Goal: Check status: Check status

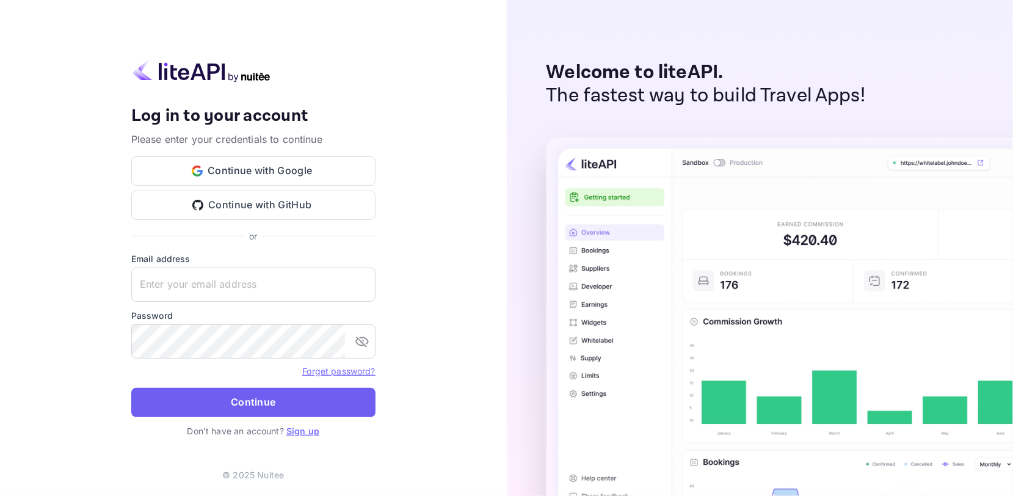
type input "[EMAIL_ADDRESS][DOMAIN_NAME]"
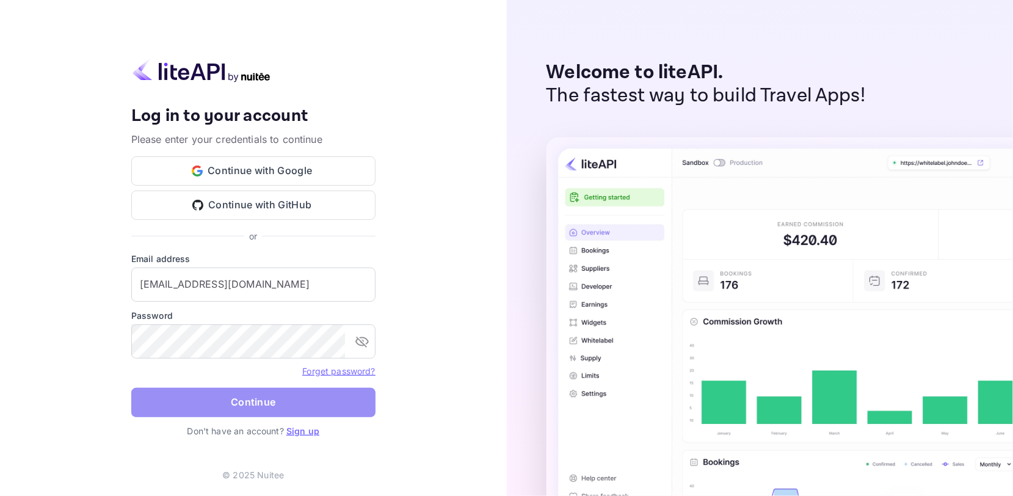
click at [309, 402] on button "Continue" at bounding box center [253, 402] width 244 height 29
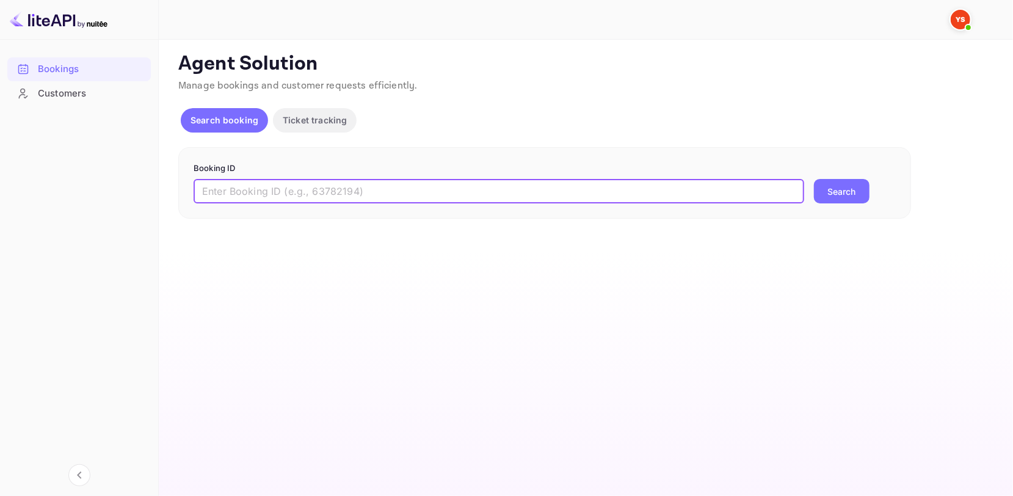
click at [369, 187] on input "text" at bounding box center [499, 191] width 611 height 24
paste input "9189540"
type input "9189540"
click at [846, 179] on button "Search" at bounding box center [842, 191] width 56 height 24
click at [529, 183] on input "text" at bounding box center [499, 191] width 611 height 24
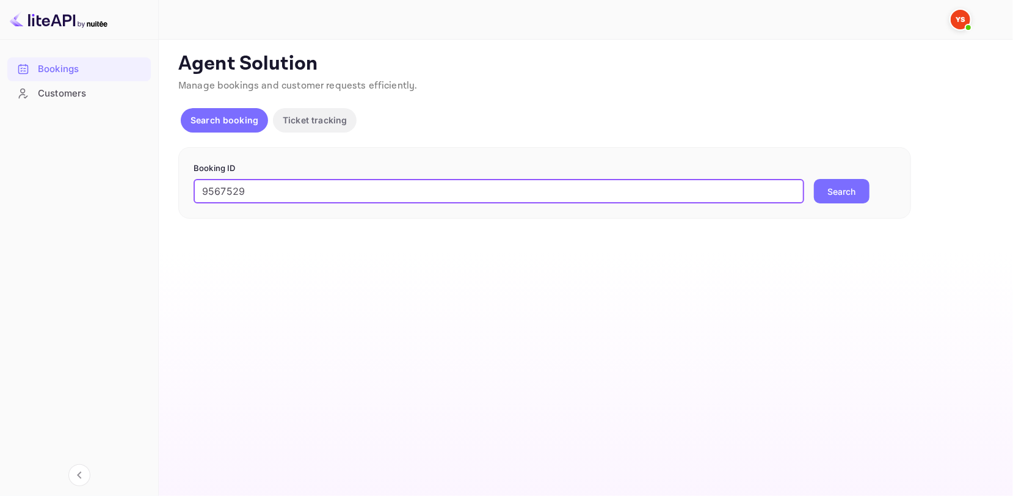
type input "9567529"
click at [857, 206] on div "Booking ID 9567529 ​ Search" at bounding box center [544, 183] width 733 height 72
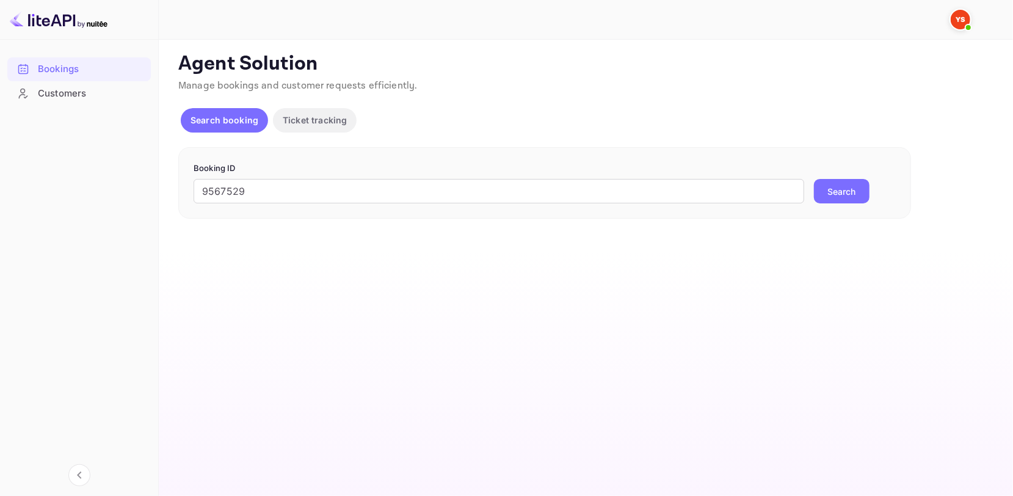
click at [851, 195] on button "Search" at bounding box center [842, 191] width 56 height 24
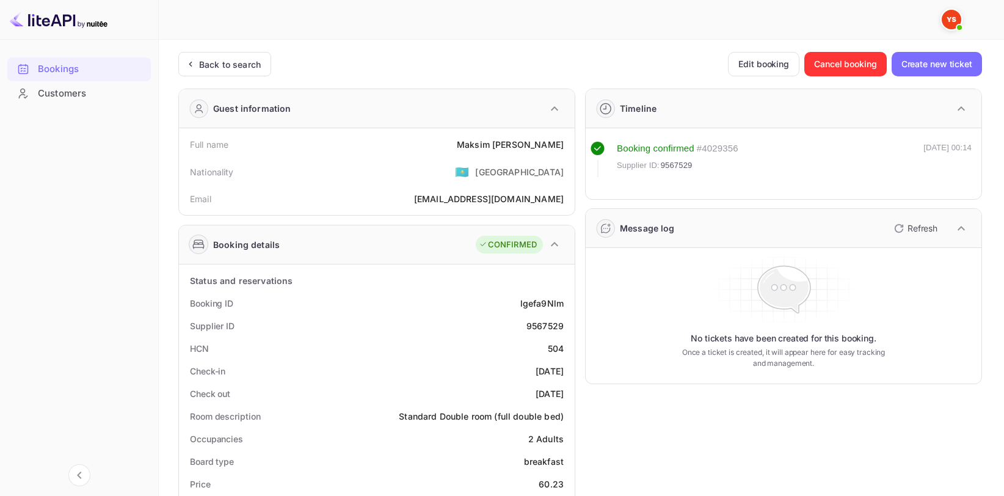
click at [521, 151] on div "Full name [PERSON_NAME]" at bounding box center [377, 144] width 386 height 23
click at [515, 140] on div "[PERSON_NAME]" at bounding box center [510, 144] width 107 height 13
copy div "[PERSON_NAME]"
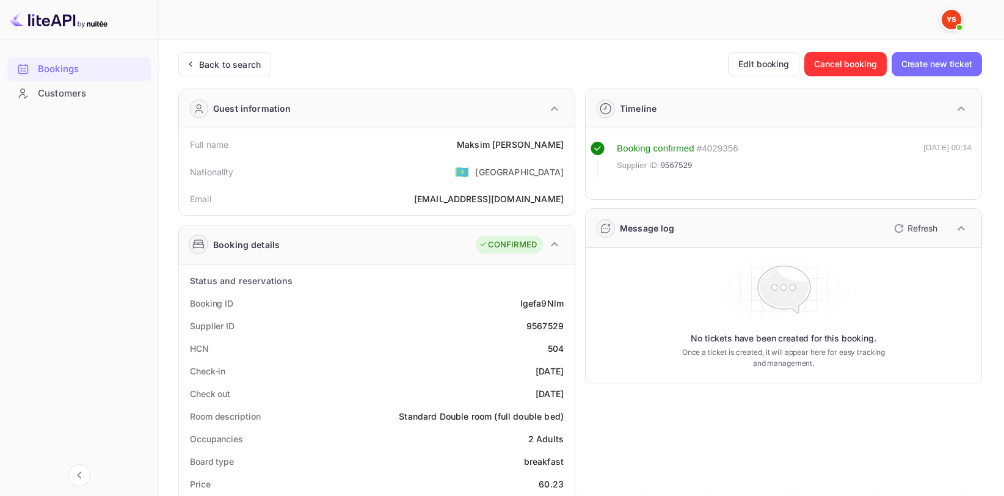
click at [536, 145] on div "[PERSON_NAME]" at bounding box center [510, 144] width 107 height 13
copy div "[PERSON_NAME]"
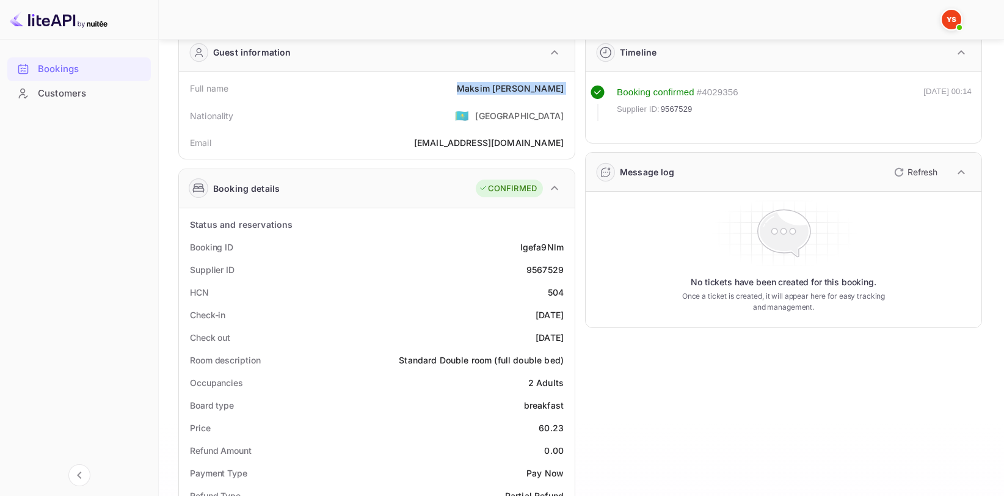
scroll to position [61, 0]
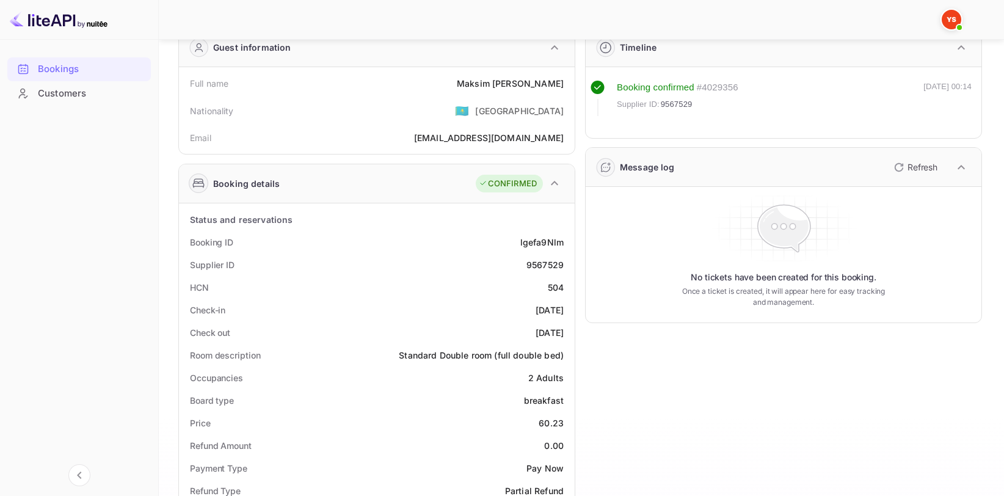
click at [543, 256] on div "Supplier ID 9567529" at bounding box center [377, 264] width 386 height 23
copy div "9567529"
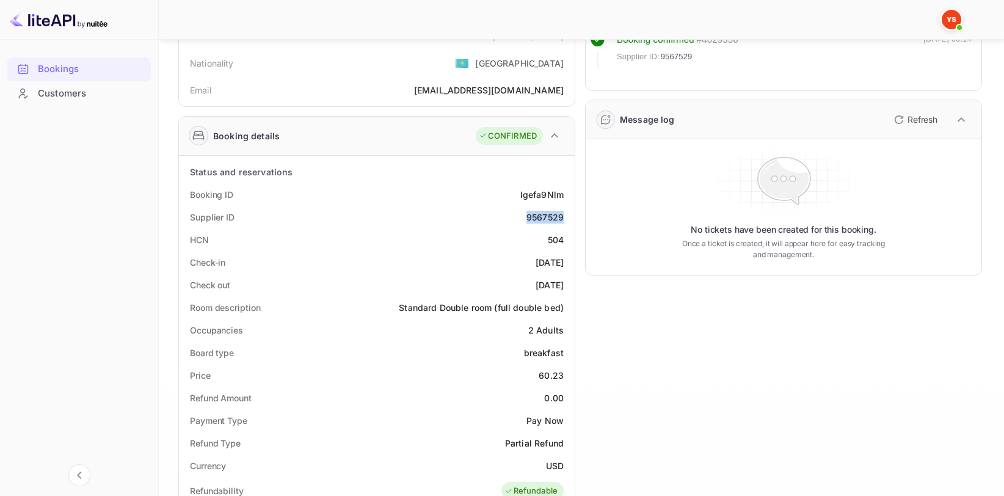
scroll to position [305, 0]
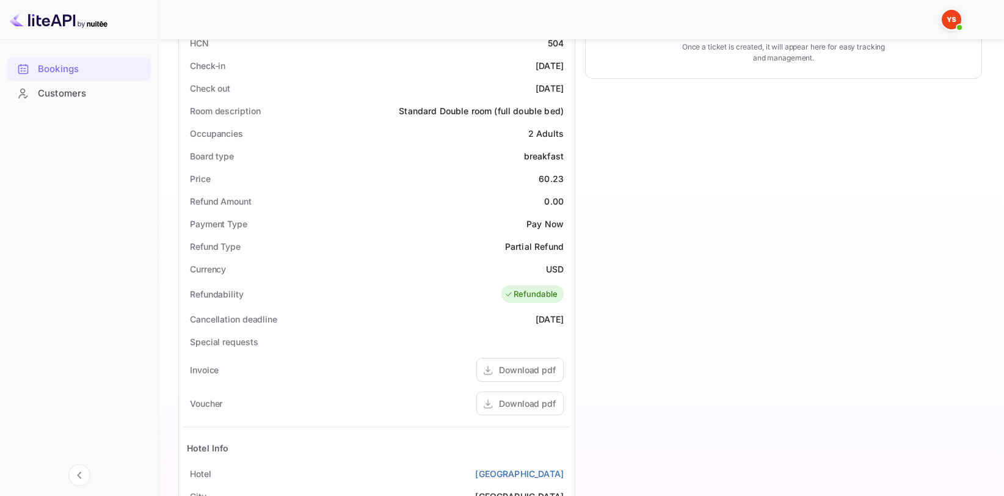
click at [559, 184] on div "60.23" at bounding box center [551, 178] width 25 height 13
click at [557, 172] on div "60.23" at bounding box center [551, 178] width 25 height 13
copy div "60.23"
click at [551, 264] on div "USD" at bounding box center [555, 269] width 18 height 13
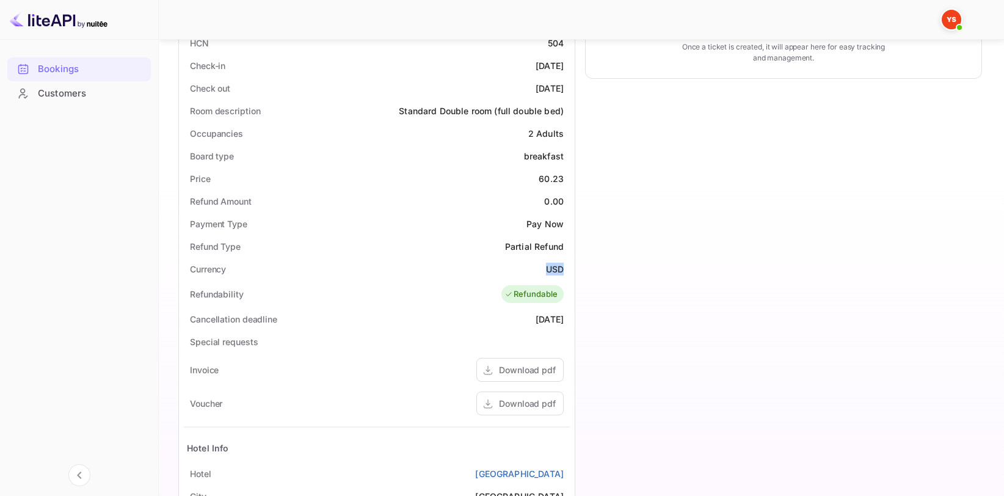
click at [551, 264] on div "USD" at bounding box center [555, 269] width 18 height 13
copy div "USD"
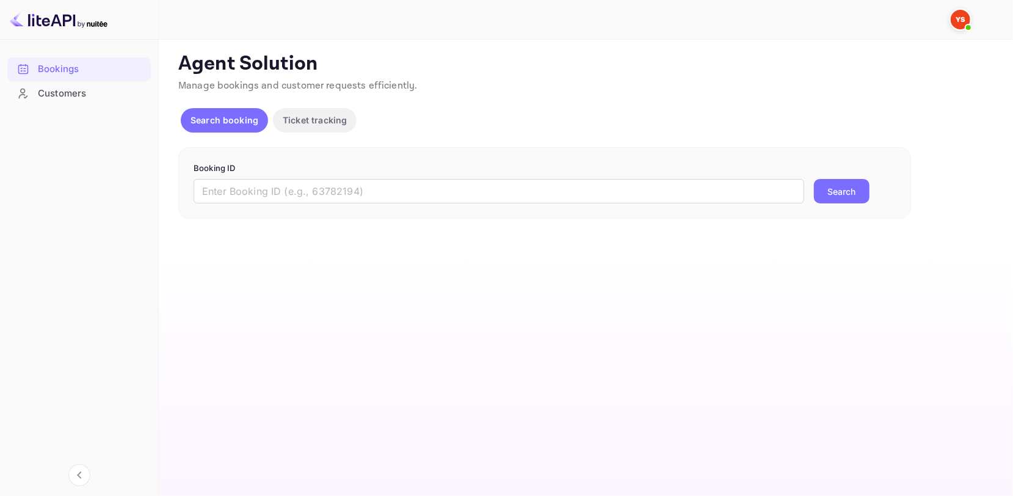
click at [325, 176] on form "Booking ID ​ Search" at bounding box center [545, 183] width 702 height 42
click at [313, 187] on input "text" at bounding box center [499, 191] width 611 height 24
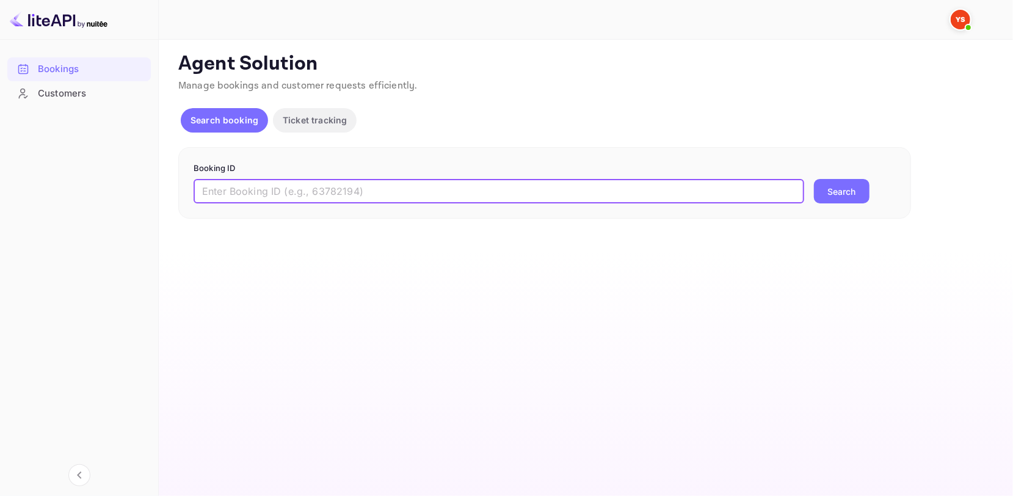
paste input "9213419"
type input "9213419"
click at [861, 195] on button "Search" at bounding box center [842, 191] width 56 height 24
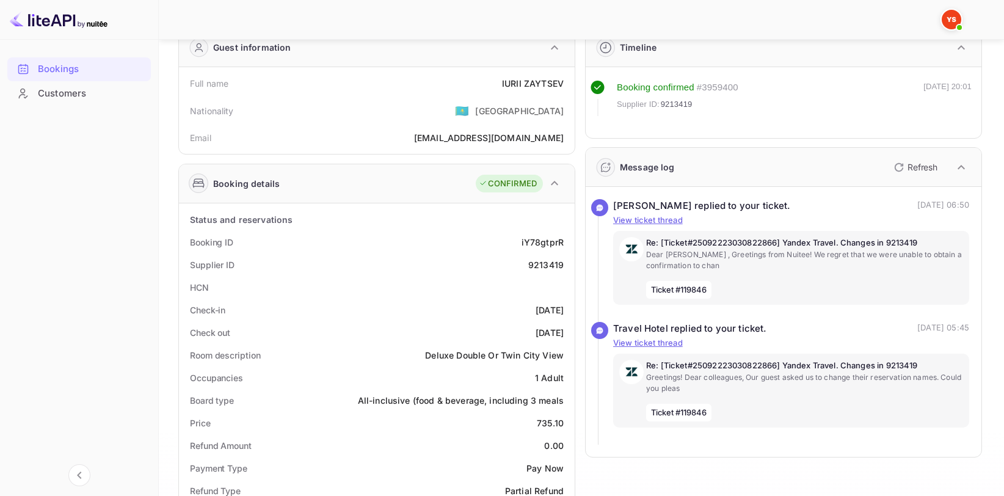
scroll to position [305, 0]
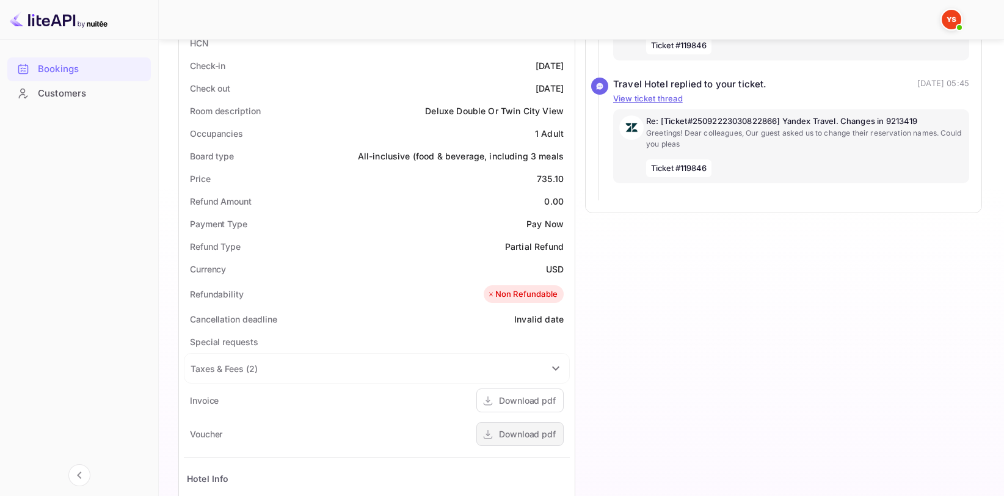
click at [515, 432] on div "Download pdf" at bounding box center [527, 433] width 57 height 13
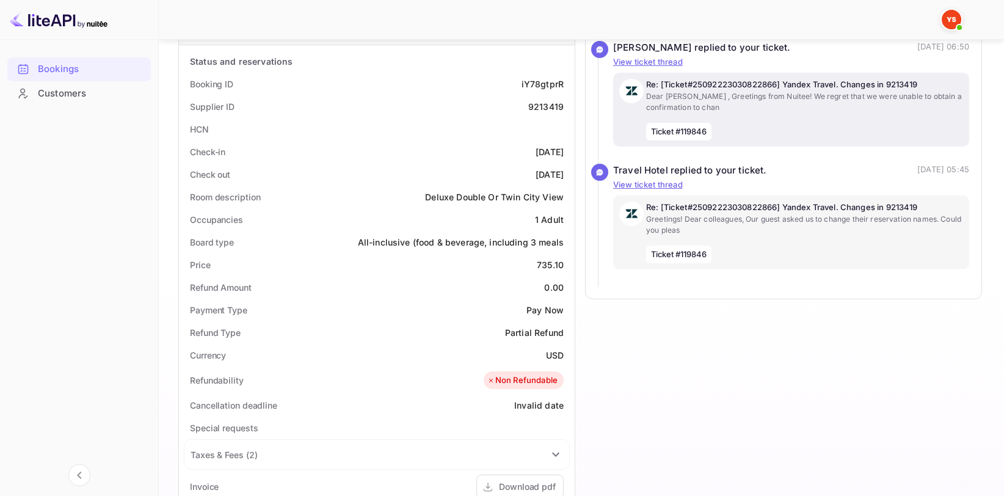
scroll to position [244, 0]
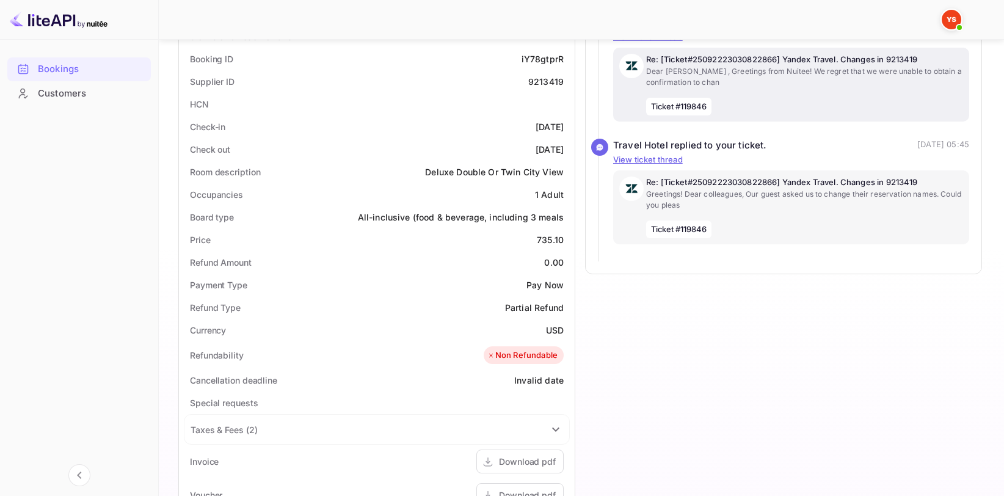
click at [791, 89] on div "Re: [Ticket#25092223030822866] Yandex Travel. Changes in 9213419 Dear Natalia ,…" at bounding box center [804, 85] width 317 height 62
